Goal: Navigation & Orientation: Find specific page/section

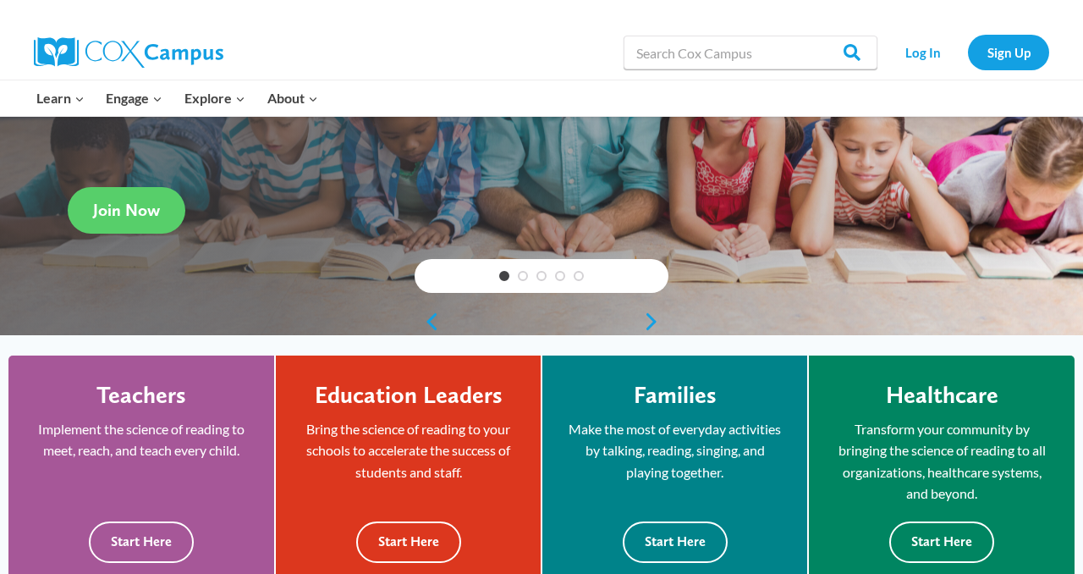
scroll to position [243, 0]
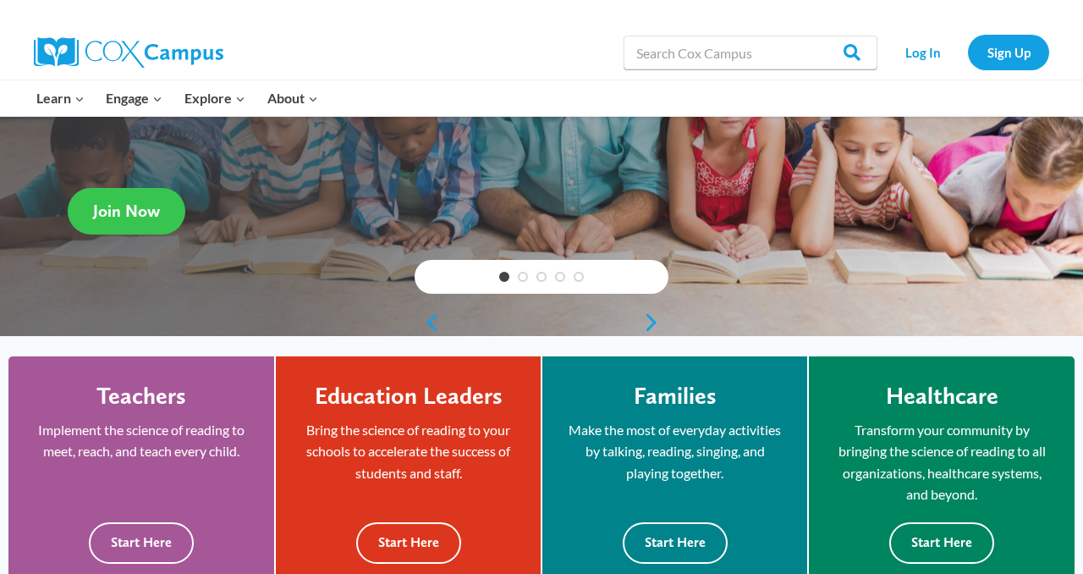
click at [143, 196] on link "Join Now" at bounding box center [127, 211] width 118 height 47
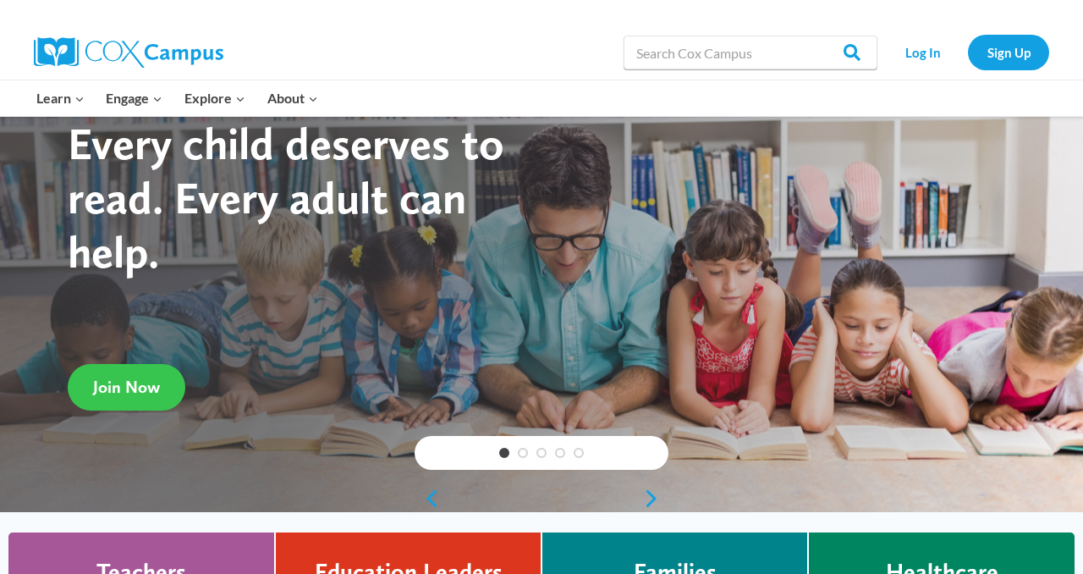
scroll to position [0, 0]
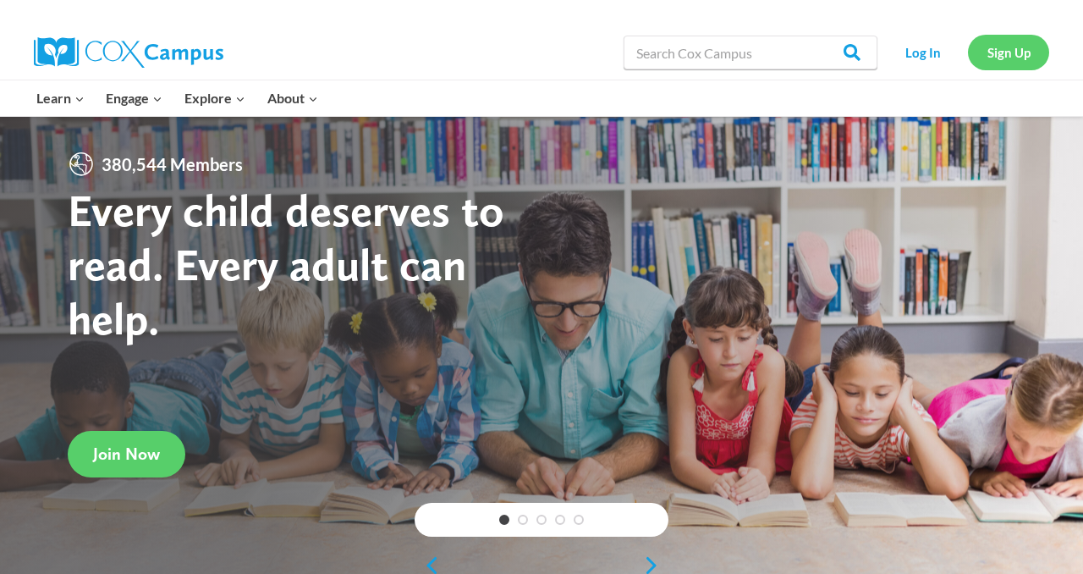
click at [1001, 58] on link "Sign Up" at bounding box center [1008, 52] width 81 height 35
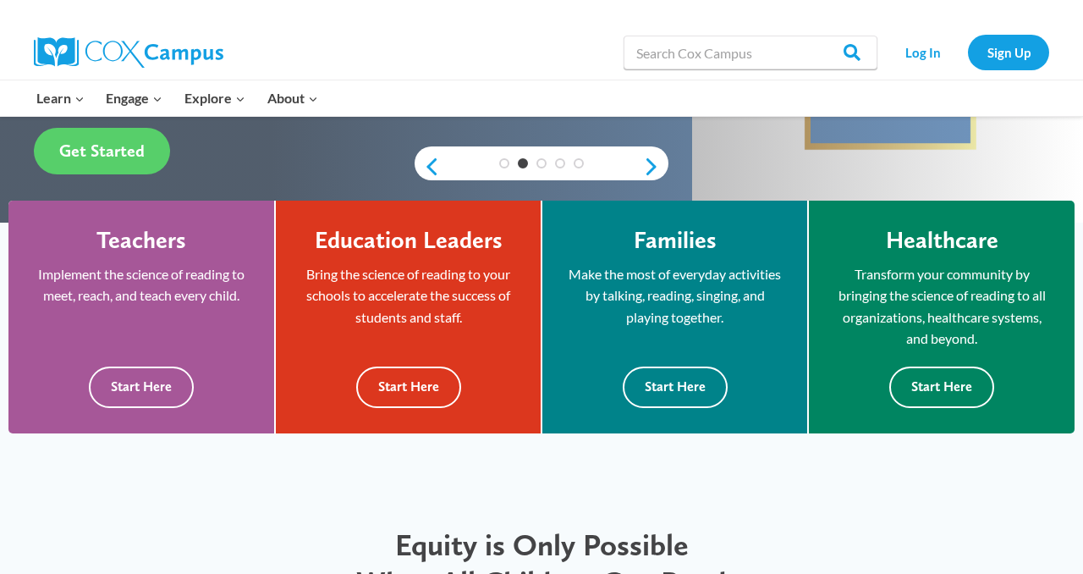
scroll to position [371, 0]
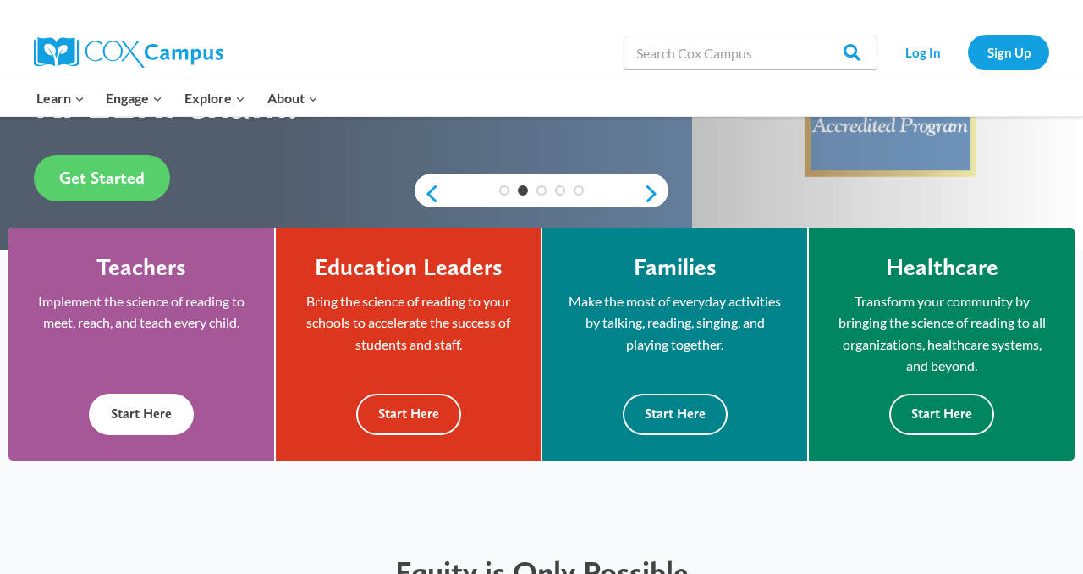
click at [122, 435] on div "Teachers Implement the science of reading to meet, reach, and teach every child…" at bounding box center [141, 344] width 266 height 233
click at [155, 420] on button "Start Here" at bounding box center [141, 413] width 105 height 41
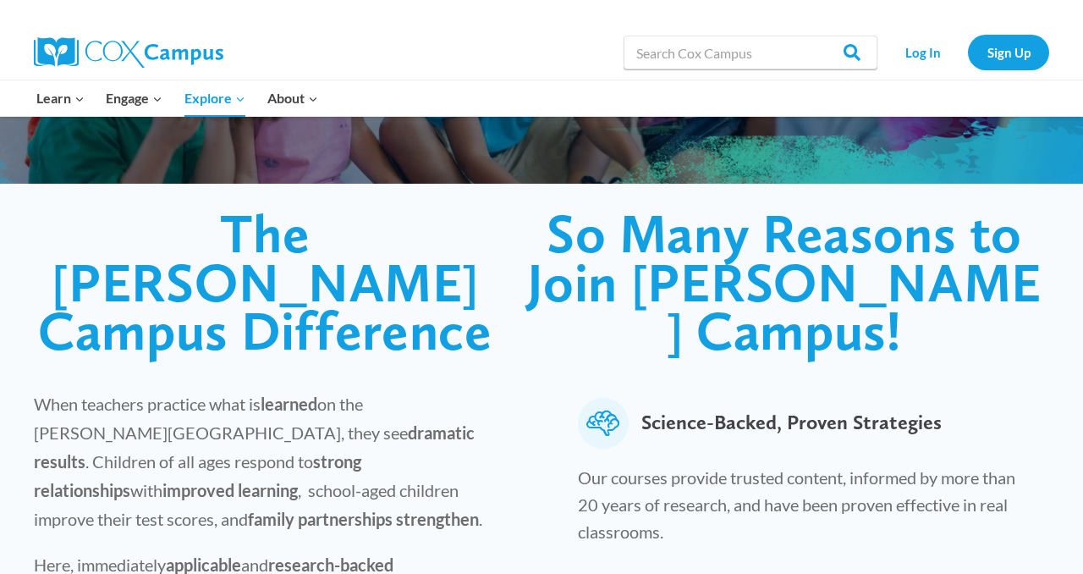
scroll to position [185, 0]
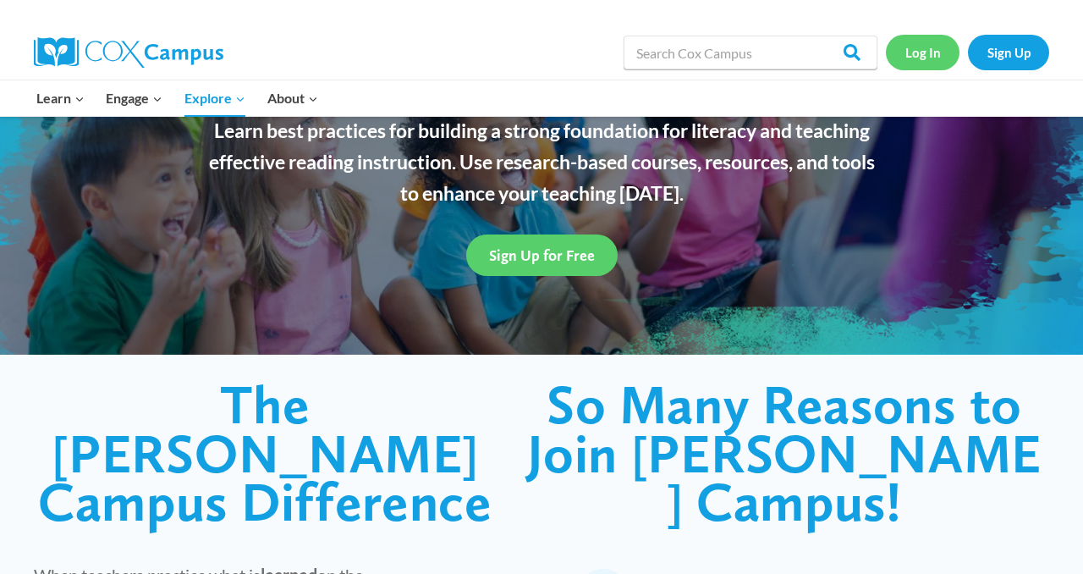
click at [915, 58] on link "Log In" at bounding box center [923, 52] width 74 height 35
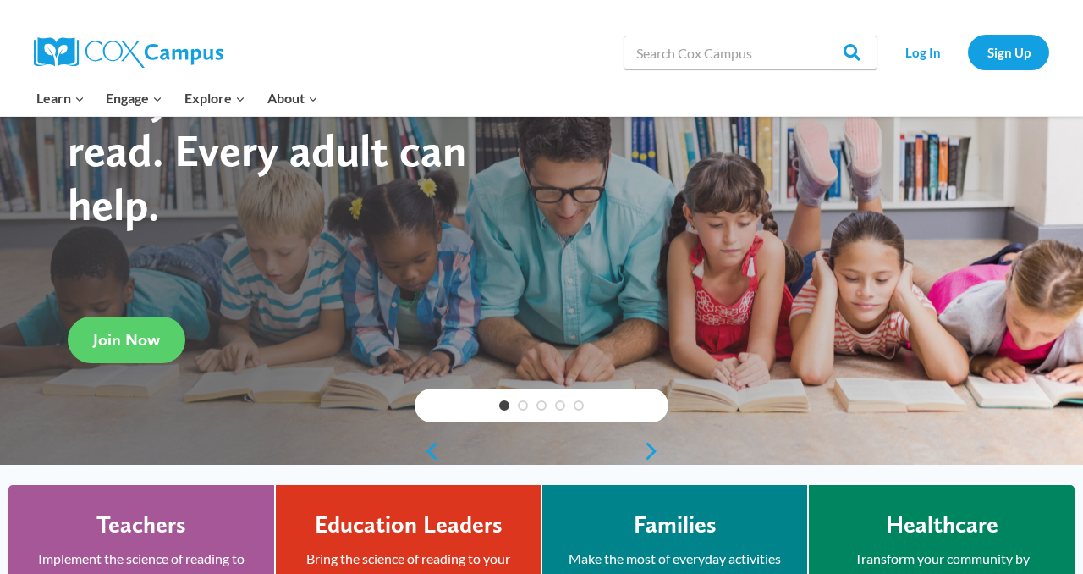
scroll to position [121, 0]
